Goal: Task Accomplishment & Management: Manage account settings

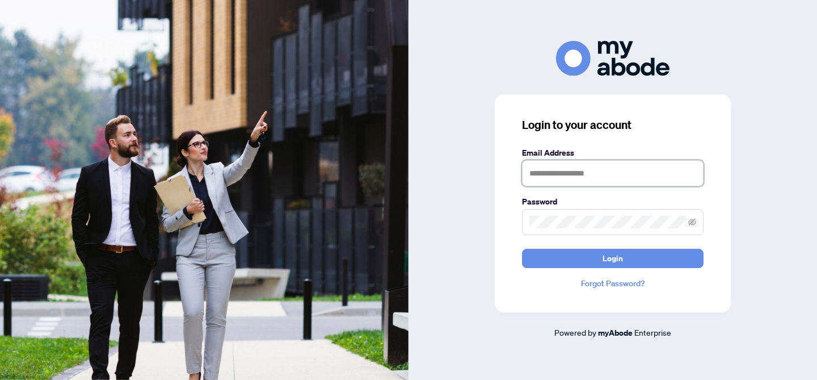
click at [630, 167] on input "text" at bounding box center [613, 173] width 182 height 26
type input "**********"
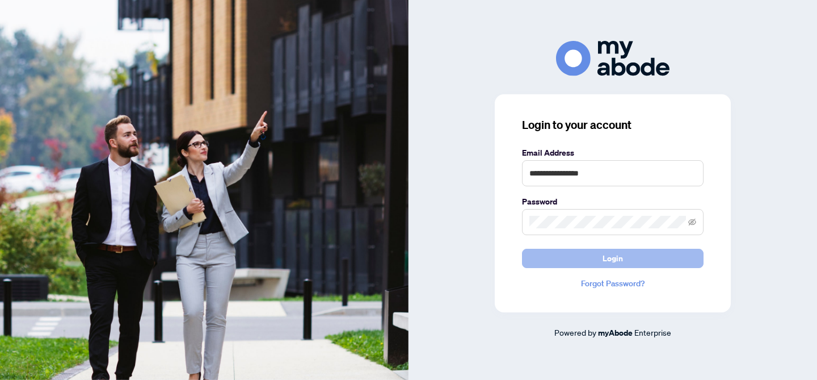
click at [634, 257] on button "Login" at bounding box center [613, 258] width 182 height 19
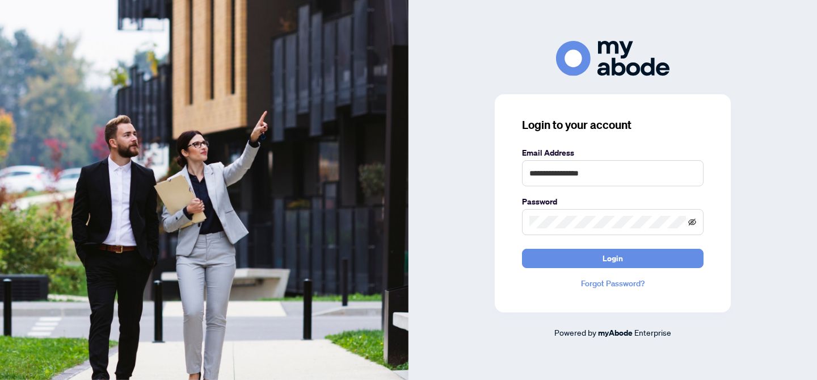
click at [694, 223] on icon "eye-invisible" at bounding box center [692, 222] width 8 height 8
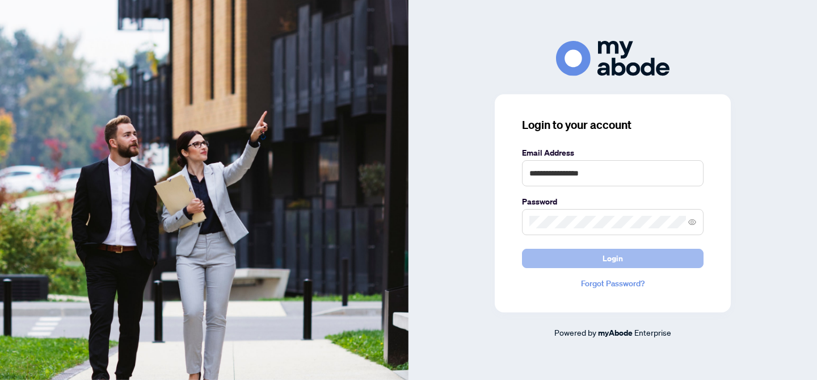
click at [681, 250] on button "Login" at bounding box center [613, 258] width 182 height 19
click at [629, 259] on button "Login" at bounding box center [613, 258] width 182 height 19
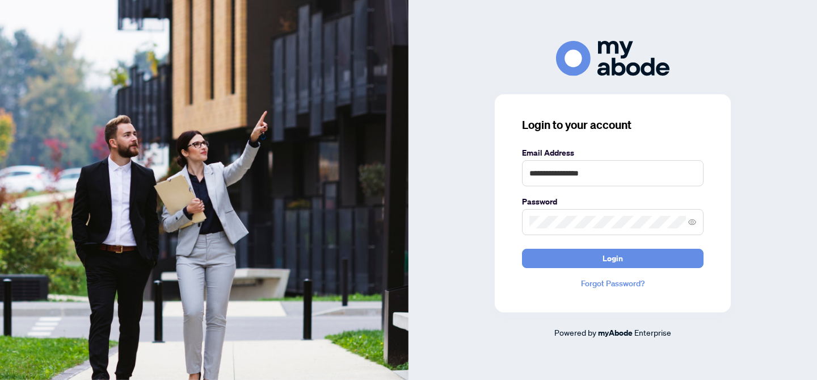
click at [630, 213] on span at bounding box center [613, 222] width 182 height 26
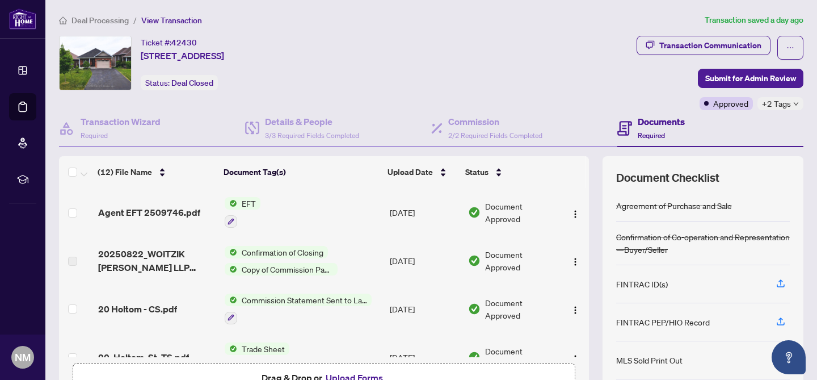
click at [409, 72] on div "Ticket #: 42430 [STREET_ADDRESS] Status: Deal Closed" at bounding box center [345, 63] width 573 height 54
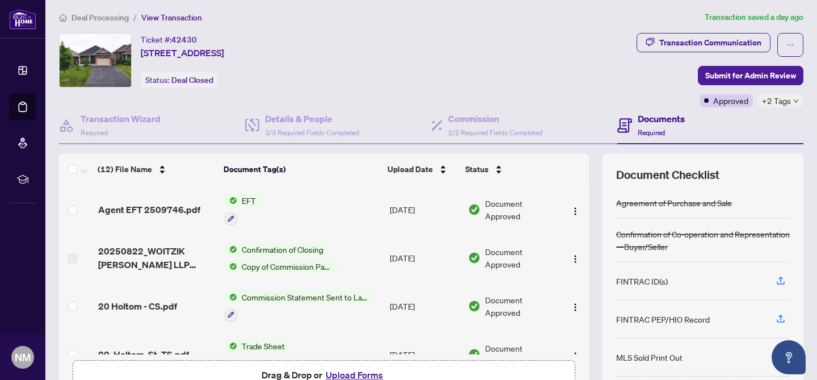
scroll to position [6, 0]
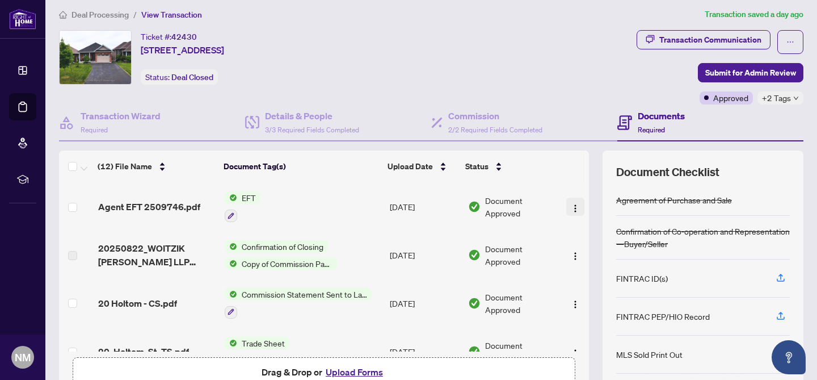
click at [572, 205] on img "button" at bounding box center [575, 208] width 9 height 9
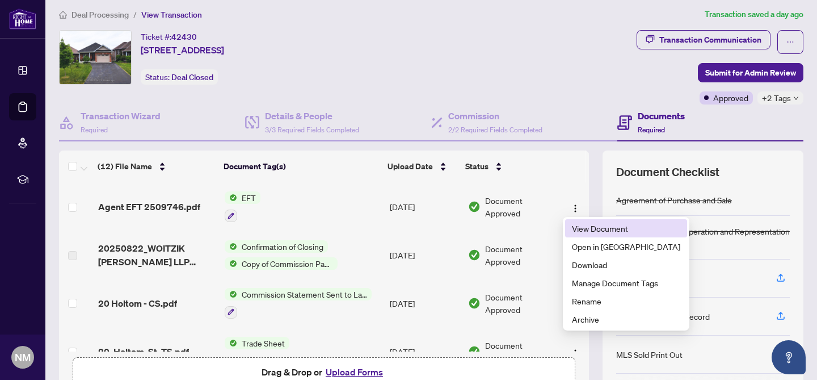
click at [587, 228] on span "View Document" at bounding box center [626, 228] width 108 height 12
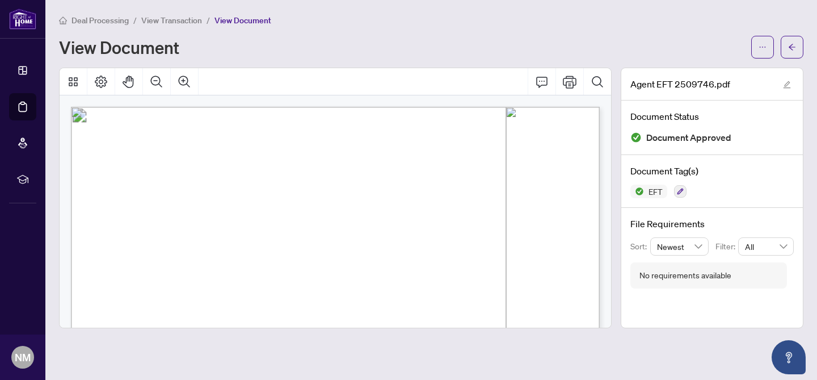
click at [377, 38] on div "View Document" at bounding box center [401, 47] width 685 height 18
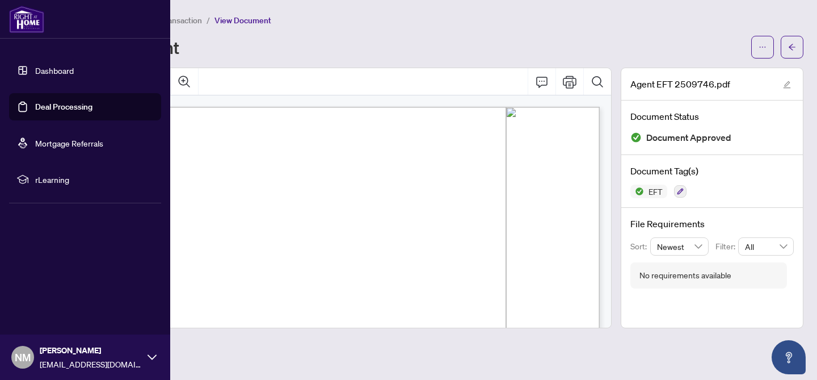
click at [35, 109] on link "Deal Processing" at bounding box center [63, 107] width 57 height 10
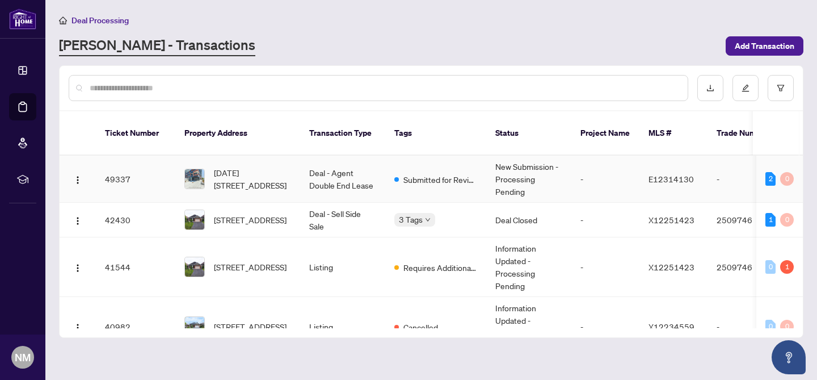
click at [515, 160] on td "New Submission - Processing Pending" at bounding box center [528, 178] width 85 height 47
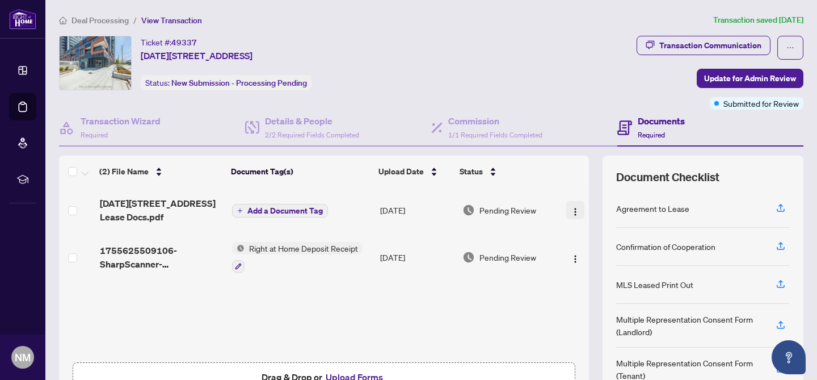
click at [572, 212] on img "button" at bounding box center [575, 211] width 9 height 9
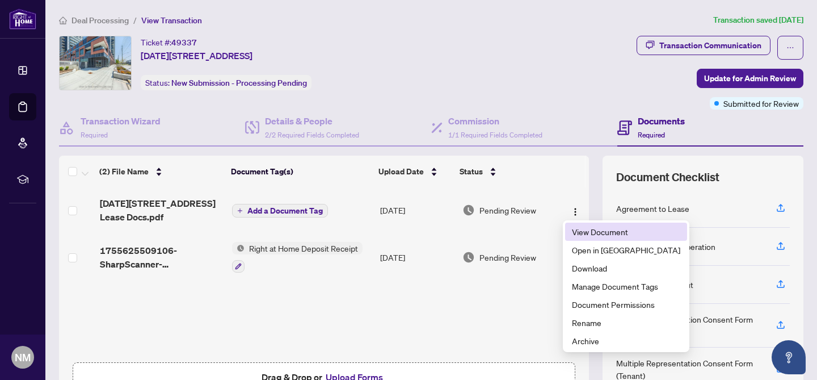
click at [574, 231] on span "View Document" at bounding box center [626, 231] width 108 height 12
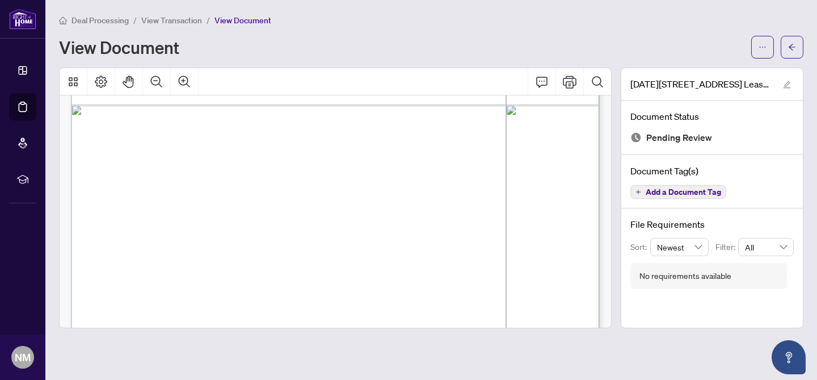
scroll to position [17299, 0]
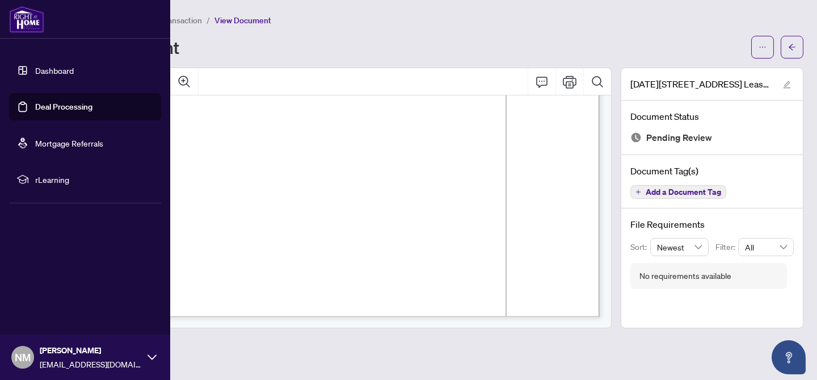
click at [44, 106] on link "Deal Processing" at bounding box center [63, 107] width 57 height 10
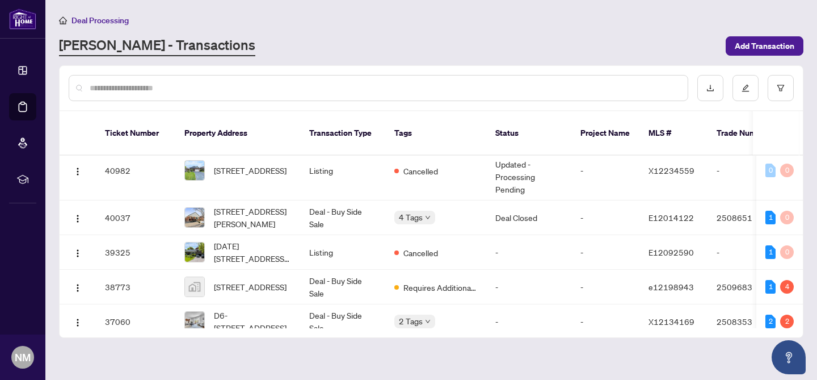
scroll to position [177, 0]
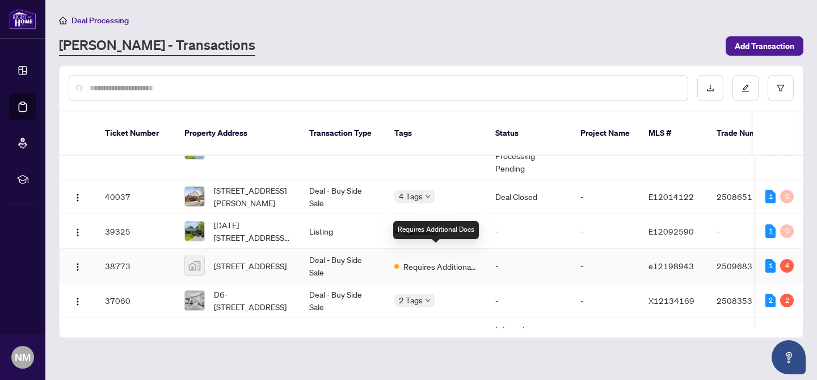
click at [407, 260] on span "Requires Additional Docs" at bounding box center [440, 266] width 74 height 12
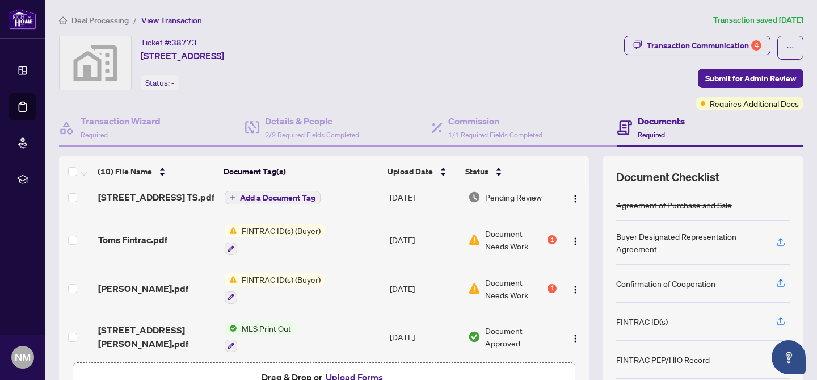
scroll to position [58, 0]
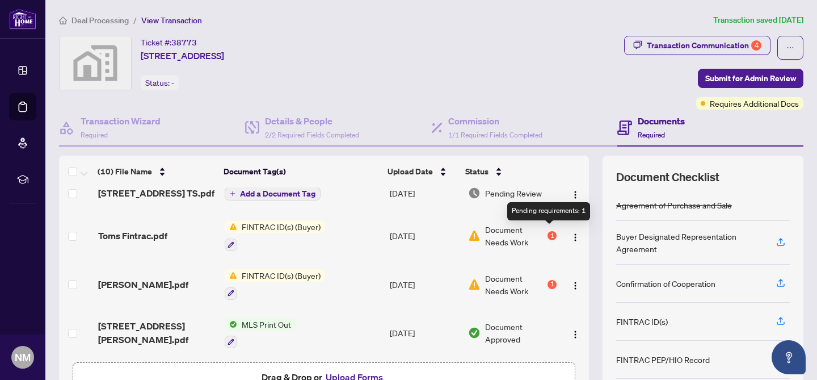
click at [551, 231] on div "1" at bounding box center [552, 235] width 9 height 9
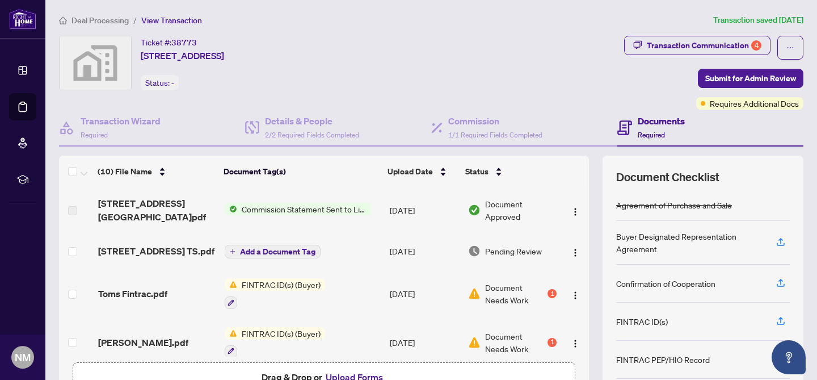
scroll to position [2, 0]
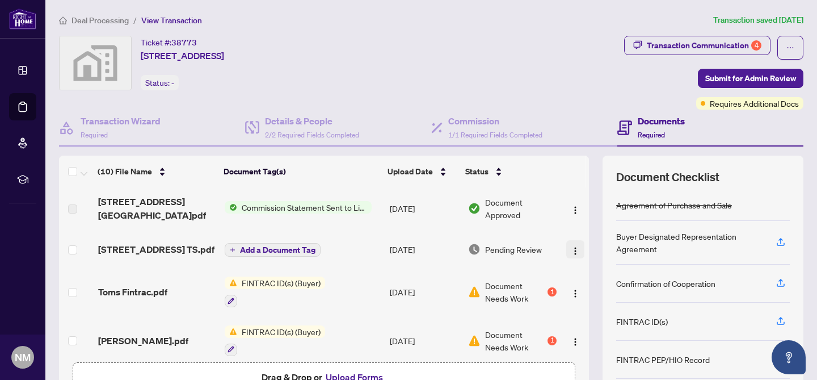
click at [574, 246] on img "button" at bounding box center [575, 250] width 9 height 9
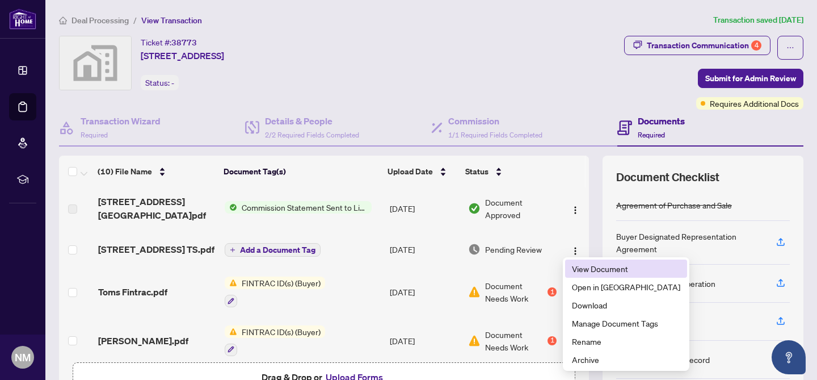
click at [592, 265] on span "View Document" at bounding box center [626, 268] width 108 height 12
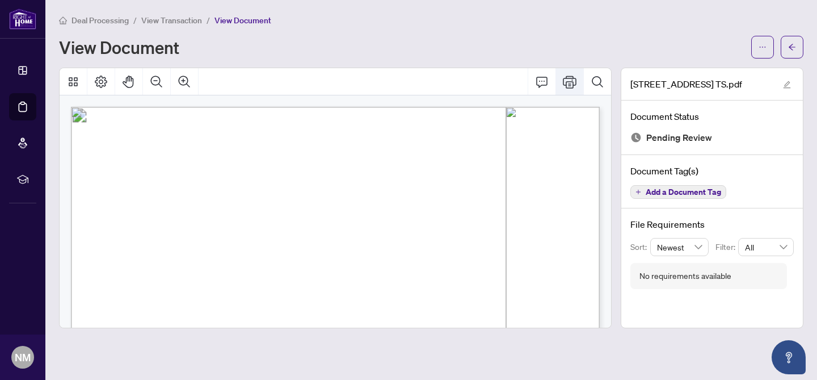
click at [569, 81] on icon "Print" at bounding box center [570, 81] width 14 height 12
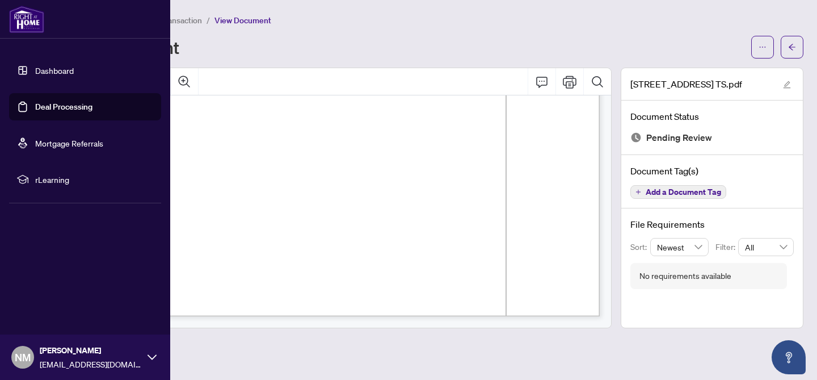
click at [35, 103] on link "Deal Processing" at bounding box center [63, 107] width 57 height 10
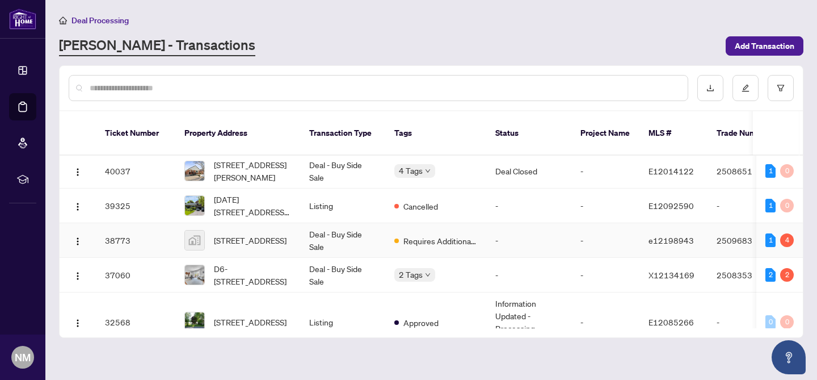
scroll to position [207, 0]
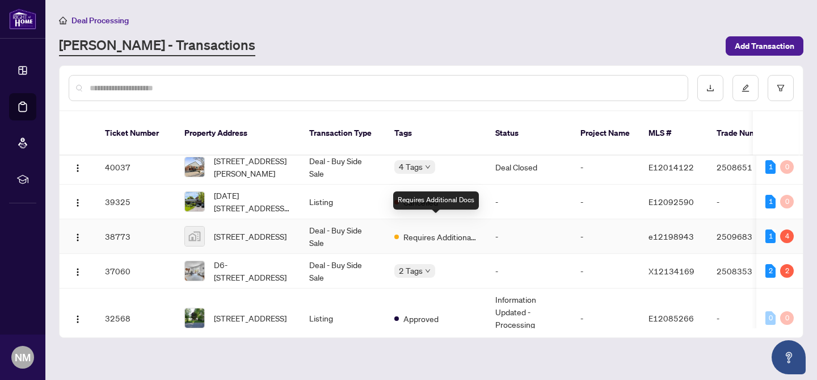
click at [441, 230] on span "Requires Additional Docs" at bounding box center [440, 236] width 74 height 12
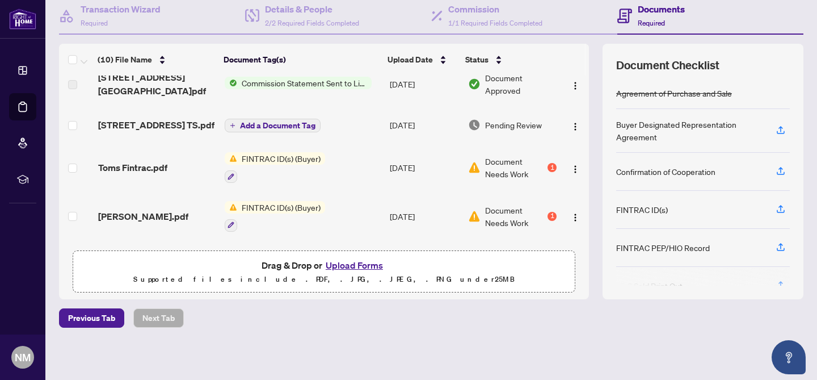
scroll to position [13, 0]
click at [310, 83] on span "Commission Statement Sent to Listing Brokerage" at bounding box center [304, 84] width 134 height 12
click at [436, 95] on td "[DATE]" at bounding box center [424, 84] width 78 height 45
click at [572, 86] on img "button" at bounding box center [575, 86] width 9 height 9
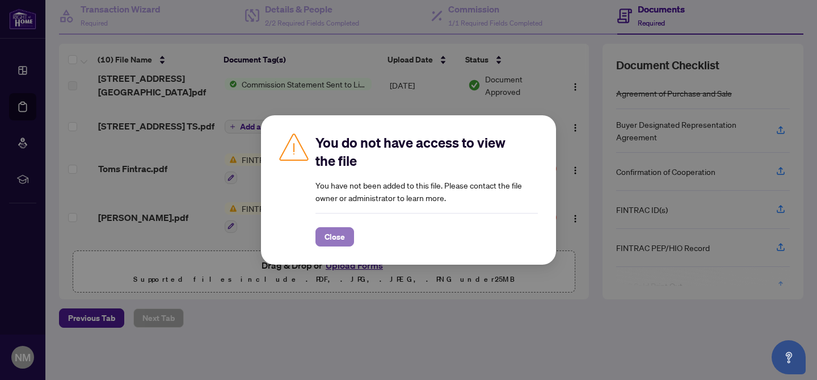
click at [337, 233] on span "Close" at bounding box center [335, 237] width 20 height 18
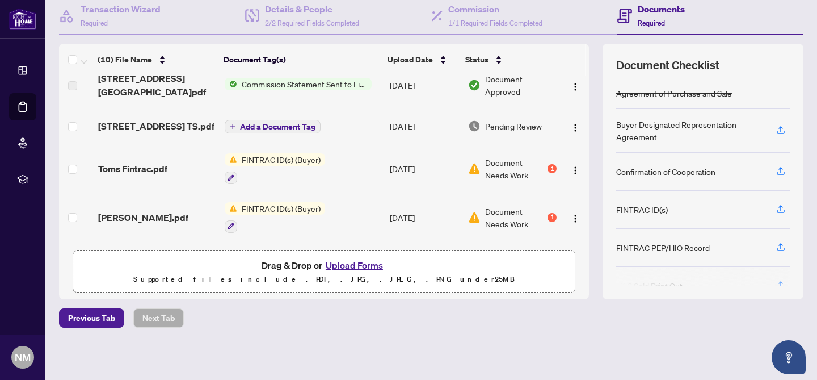
scroll to position [0, 0]
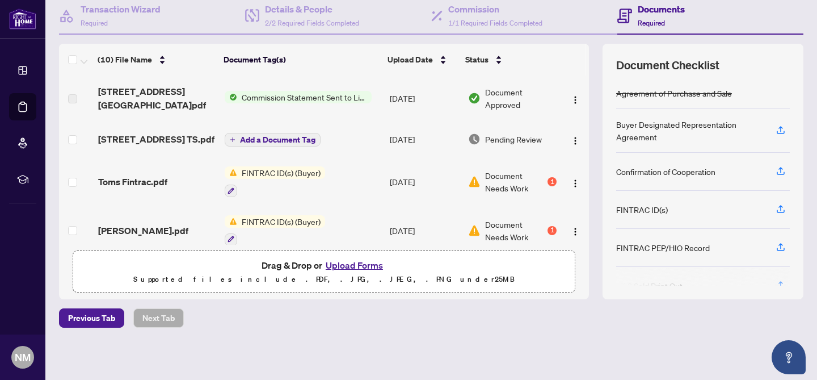
click at [301, 136] on span "Add a Document Tag" at bounding box center [277, 140] width 75 height 8
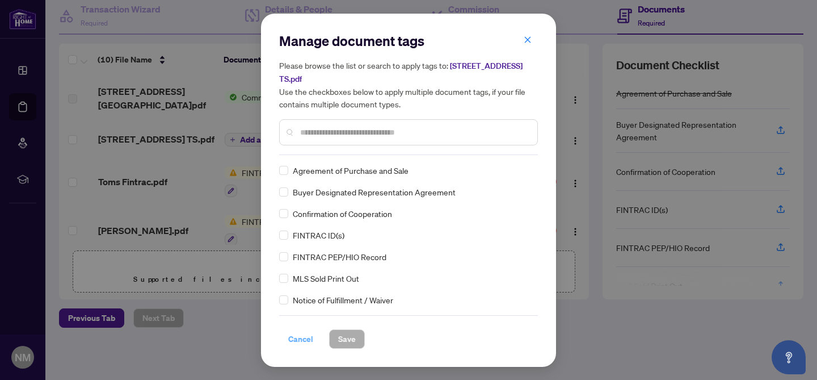
click at [309, 335] on span "Cancel" at bounding box center [300, 339] width 25 height 18
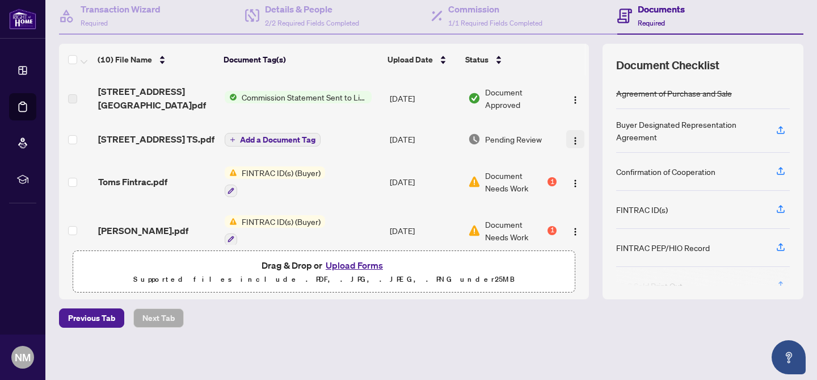
click at [571, 136] on img "button" at bounding box center [575, 140] width 9 height 9
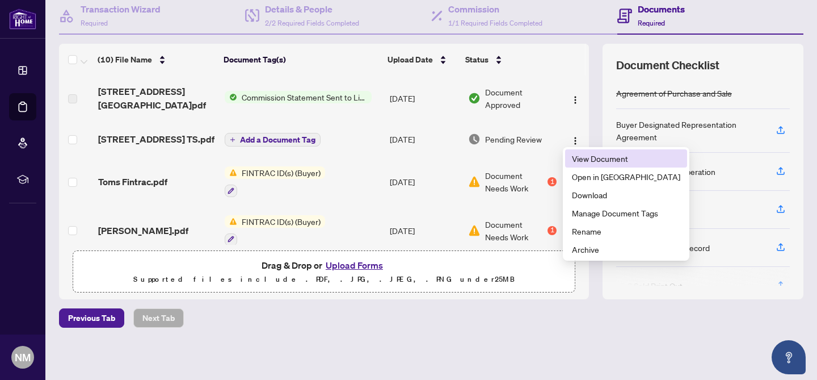
click at [585, 158] on span "View Document" at bounding box center [626, 158] width 108 height 12
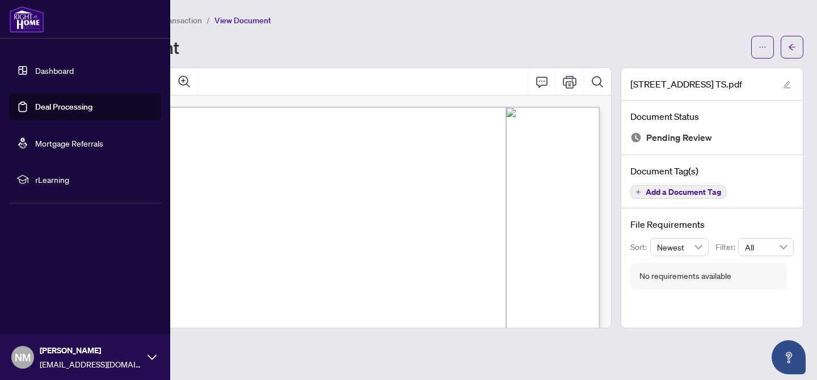
click at [50, 103] on link "Deal Processing" at bounding box center [63, 107] width 57 height 10
